Goal: Navigation & Orientation: Find specific page/section

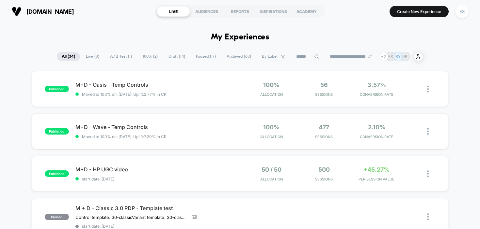
click at [93, 56] on span "Live ( 3 )" at bounding box center [92, 56] width 23 height 9
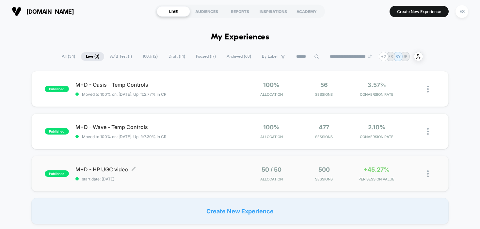
click at [129, 171] on span "M+D - HP UGC video Click to edit experience details" at bounding box center [157, 169] width 164 height 7
click at [104, 173] on div "M+D - HP UGC video Click to edit experience details Click to edit experience de…" at bounding box center [157, 173] width 164 height 15
